Goal: Information Seeking & Learning: Learn about a topic

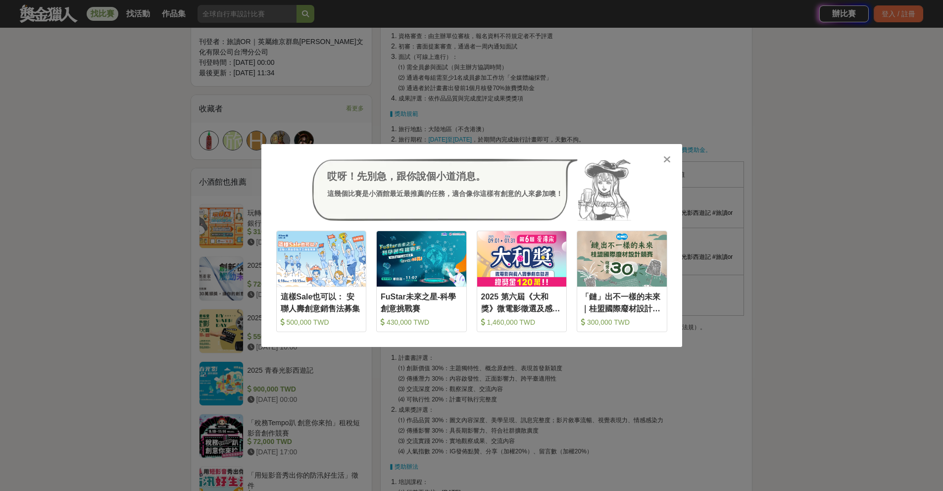
click at [663, 159] on icon at bounding box center [666, 159] width 7 height 10
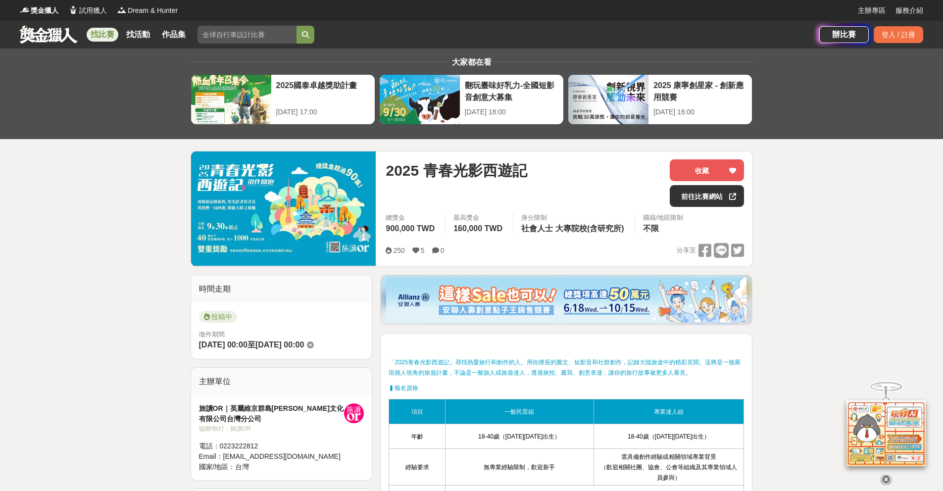
drag, startPoint x: 820, startPoint y: 225, endPoint x: 610, endPoint y: 195, distance: 212.0
click at [39, 27] on link at bounding box center [49, 34] width 60 height 19
